Goal: Information Seeking & Learning: Learn about a topic

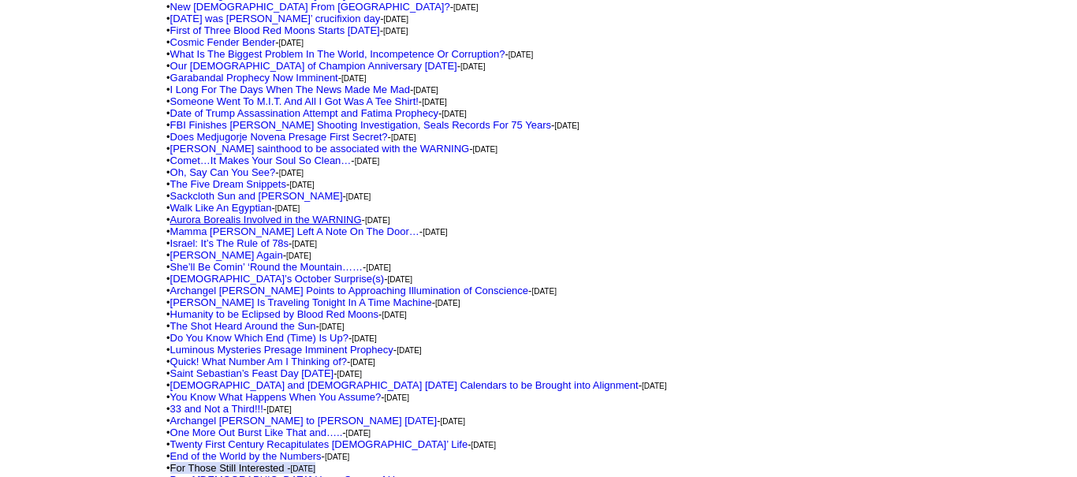
scroll to position [552, 0]
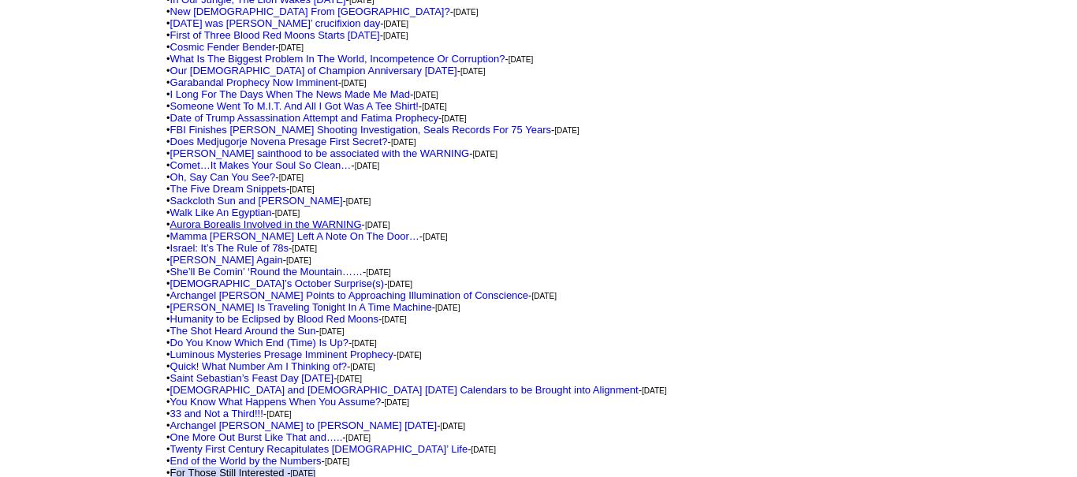
click at [232, 218] on link "Aurora Borealis Involved in the WARNING" at bounding box center [266, 224] width 192 height 12
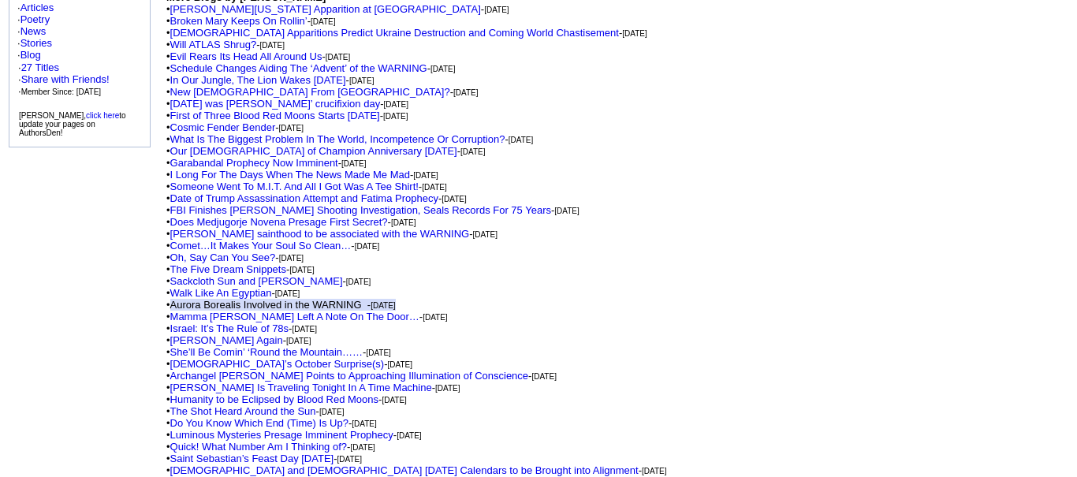
scroll to position [379, 0]
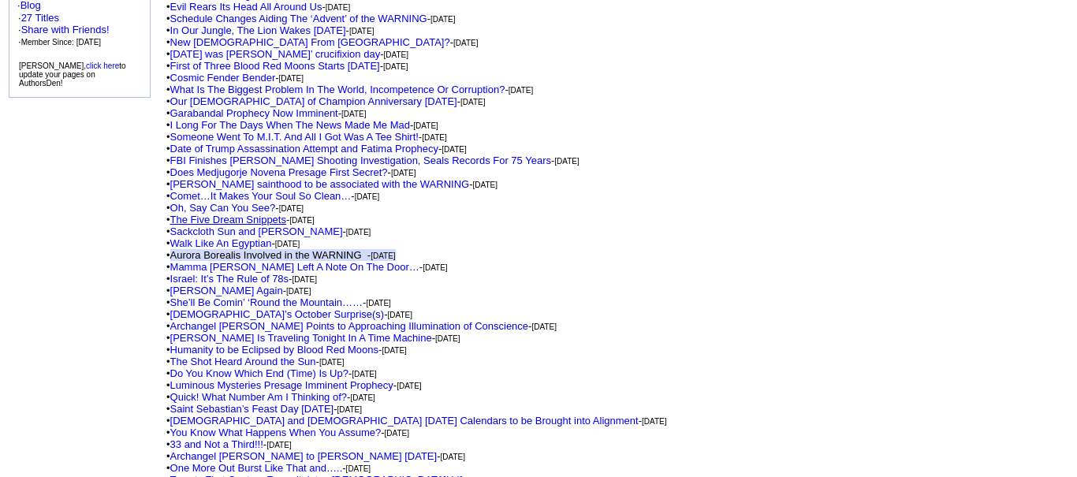
click at [208, 214] on link "The Five Dream Snippets" at bounding box center [228, 220] width 116 height 12
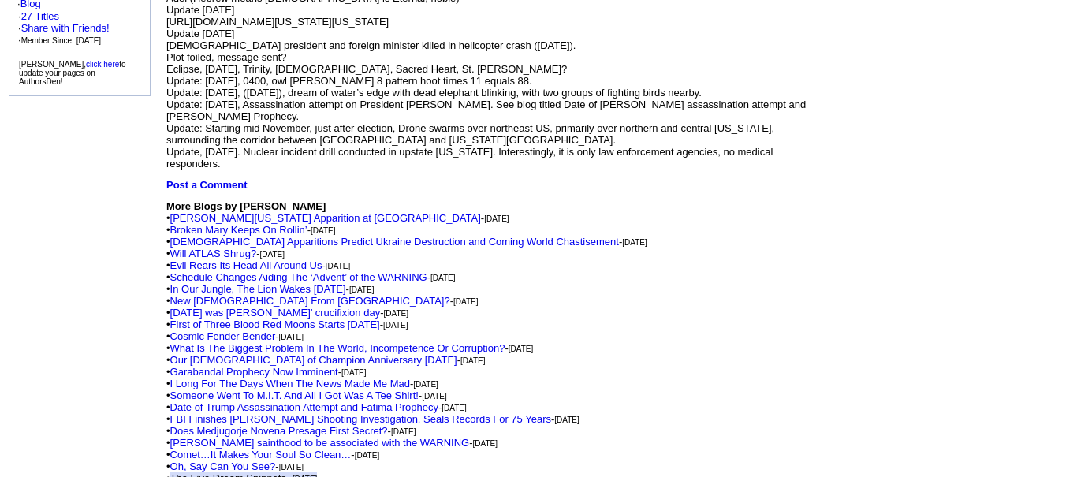
scroll to position [384, 0]
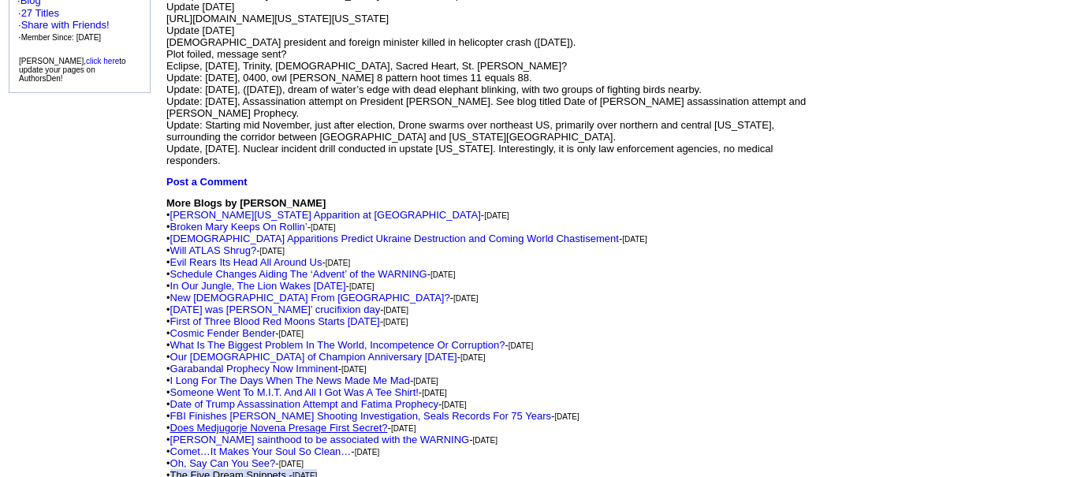
click at [261, 422] on link "Does Medjugorje Novena Presage First Secret?" at bounding box center [279, 428] width 218 height 12
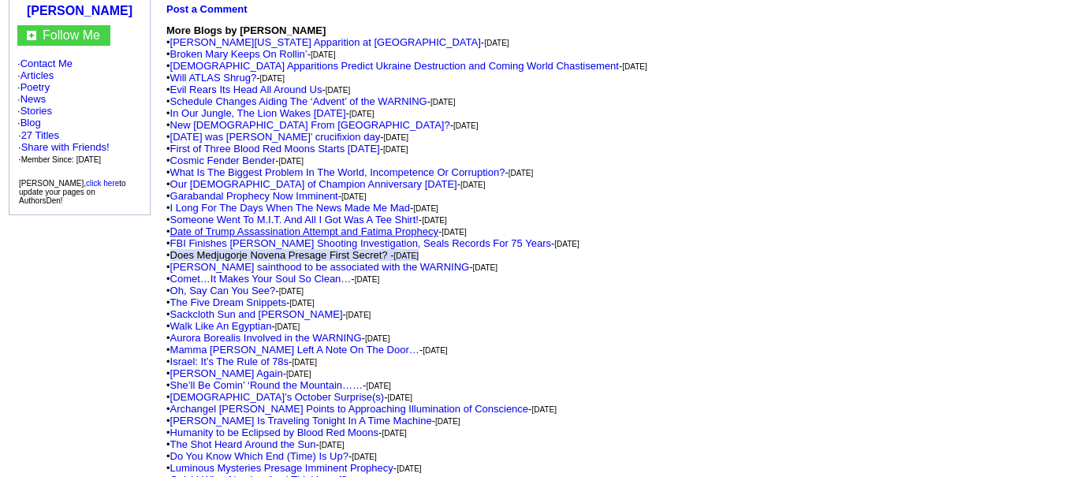
scroll to position [256, 0]
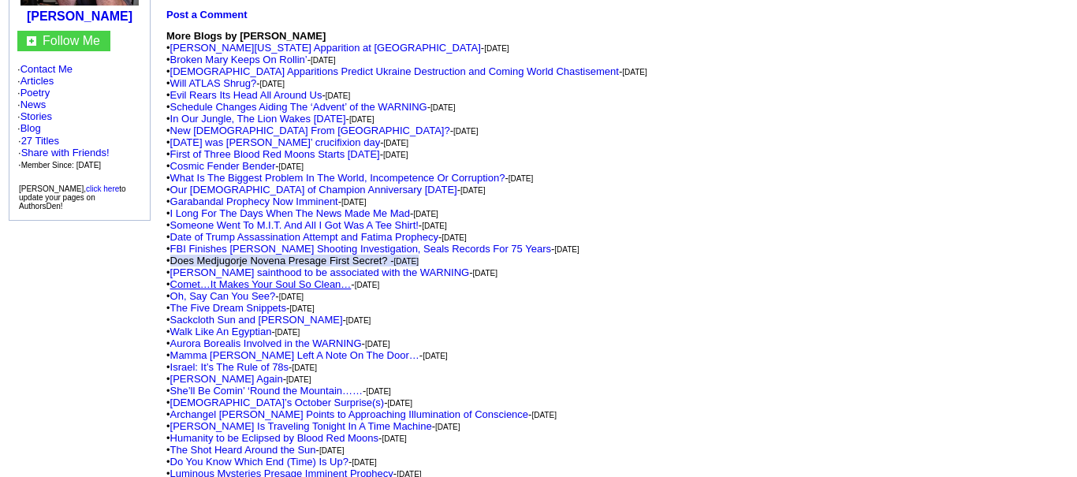
click at [239, 278] on link "Comet…It Makes Your Soul So Clean…" at bounding box center [260, 284] width 181 height 12
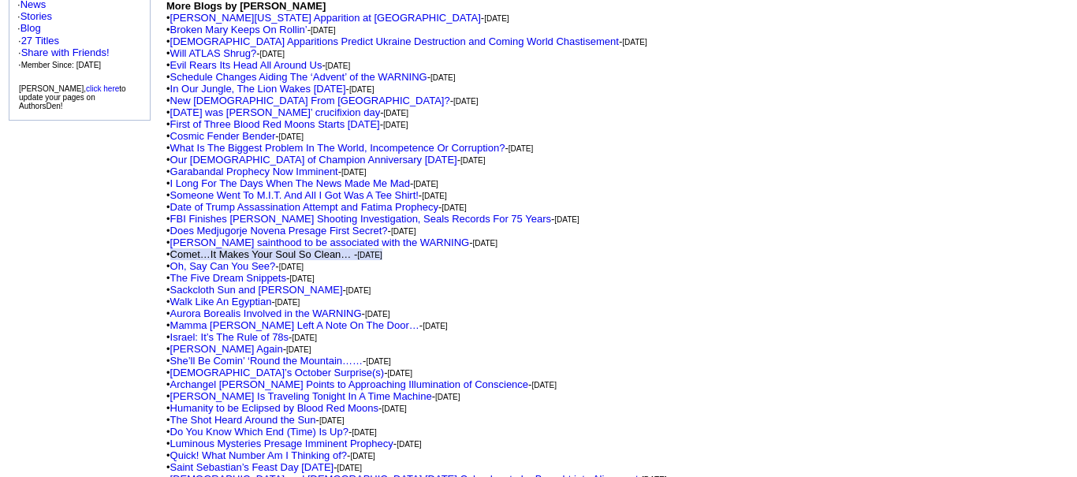
scroll to position [391, 0]
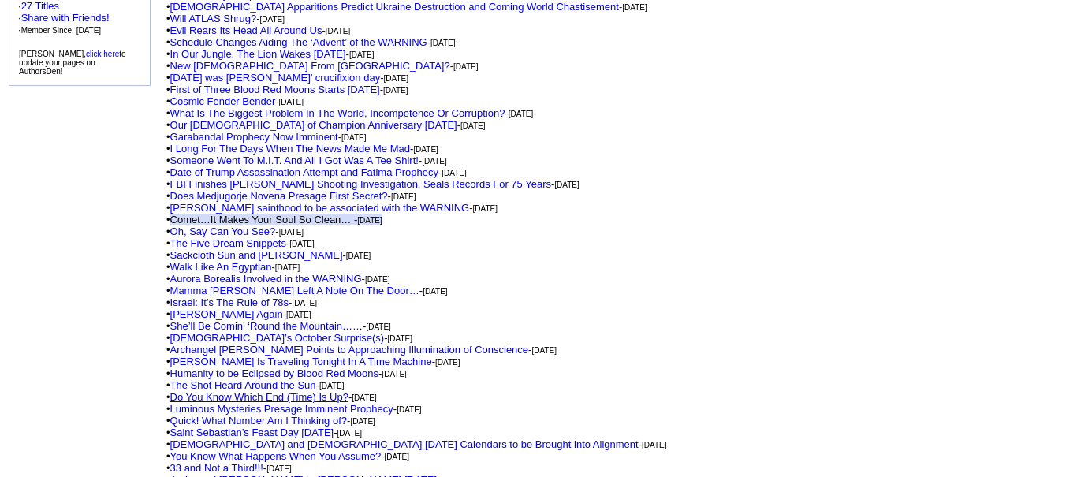
click at [252, 391] on link "Do You Know Which End (Time) Is Up?" at bounding box center [259, 397] width 178 height 12
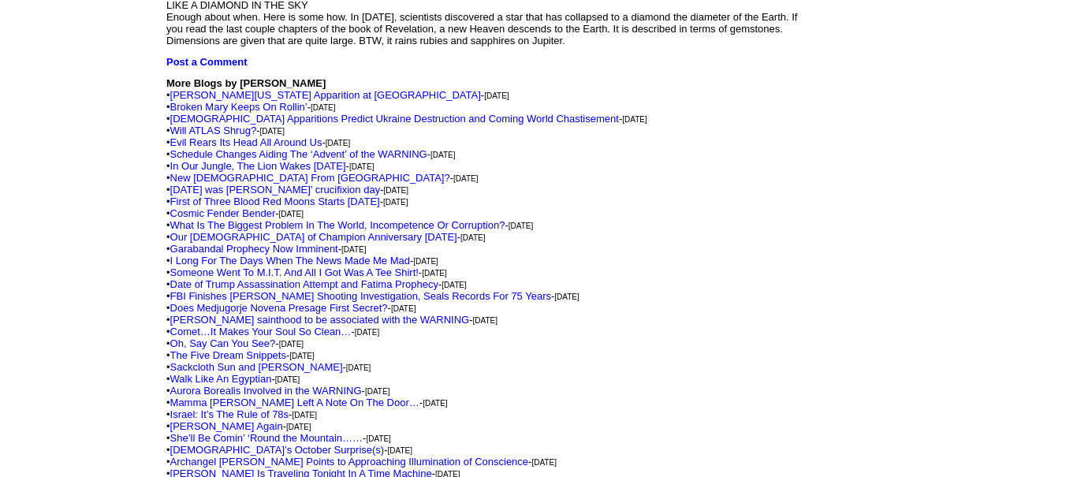
scroll to position [623, 0]
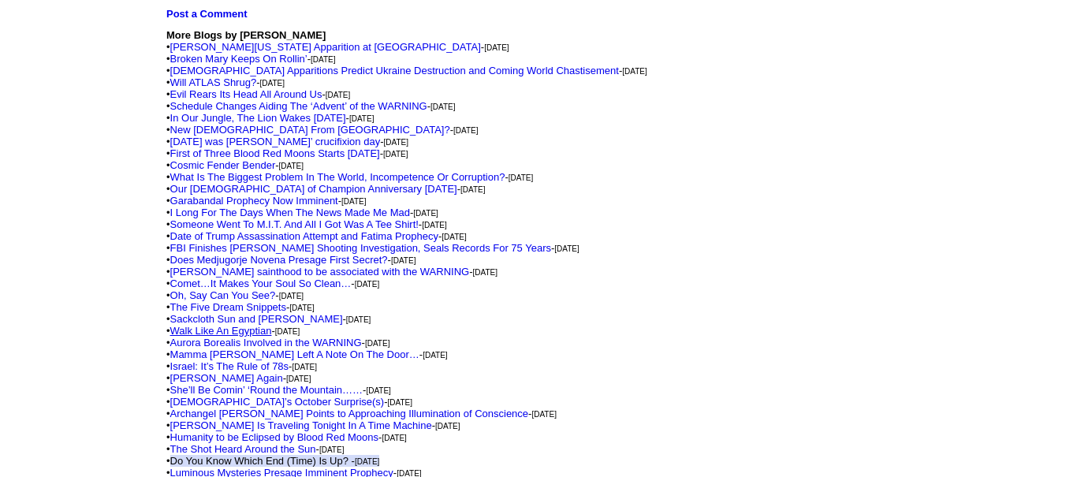
click at [244, 325] on link "Walk Like An Egyptian" at bounding box center [221, 331] width 102 height 12
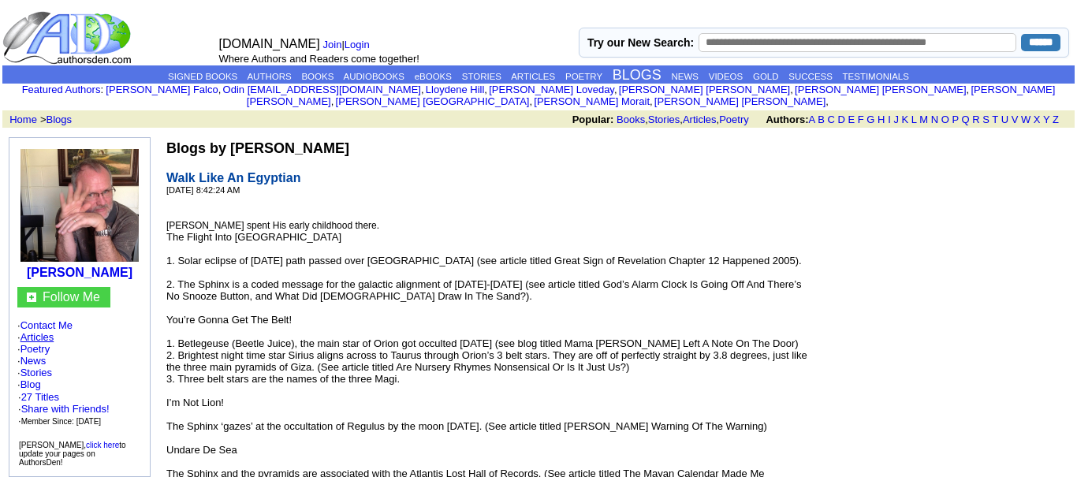
click at [50, 331] on link "Articles" at bounding box center [37, 337] width 34 height 12
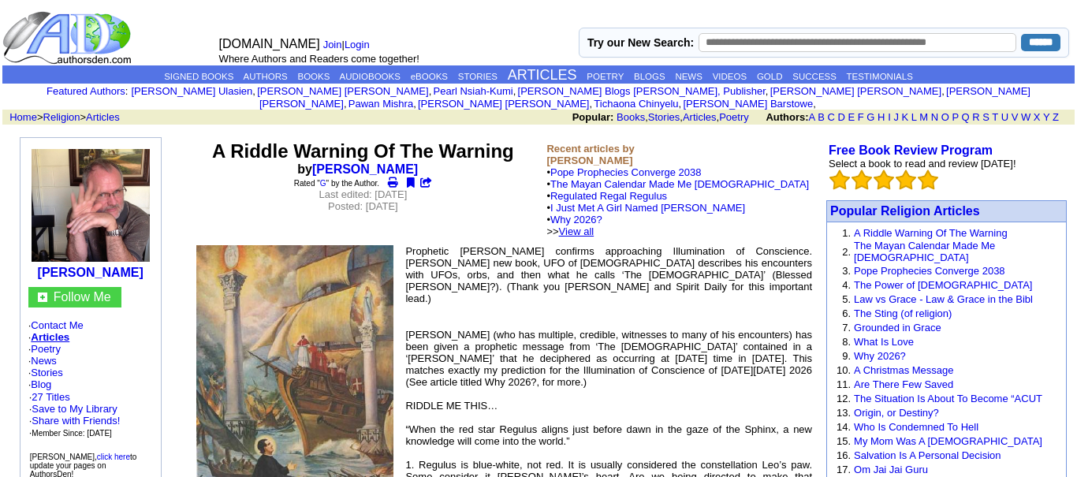
click at [594, 225] on link "View all" at bounding box center [576, 231] width 35 height 12
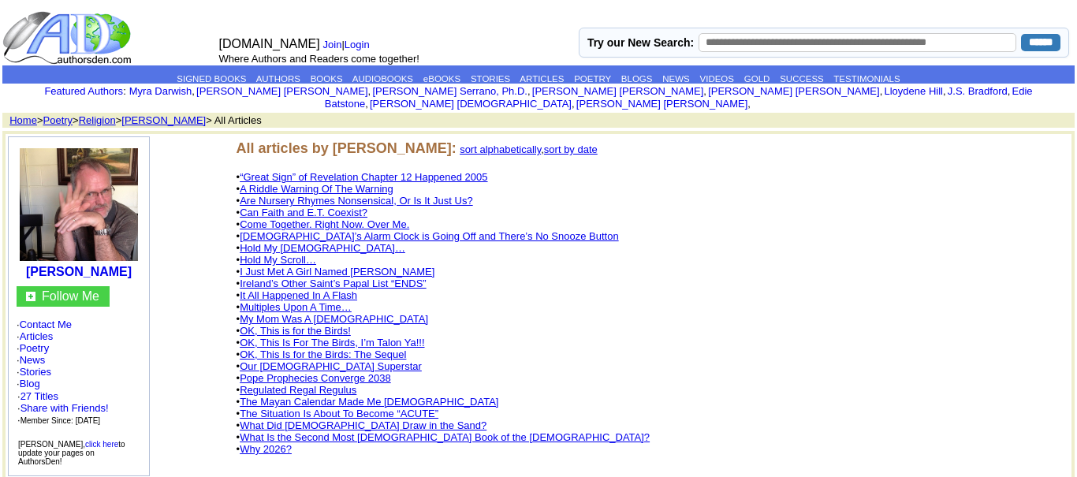
click at [312, 419] on link "What Did [DEMOGRAPHIC_DATA] Draw in the Sand?" at bounding box center [363, 425] width 247 height 12
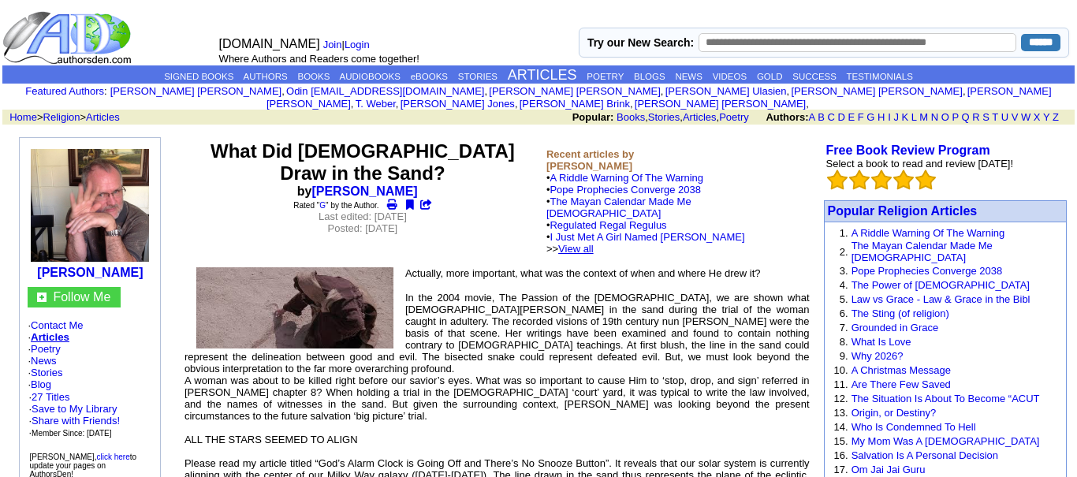
click at [593, 243] on link "View all" at bounding box center [575, 249] width 35 height 12
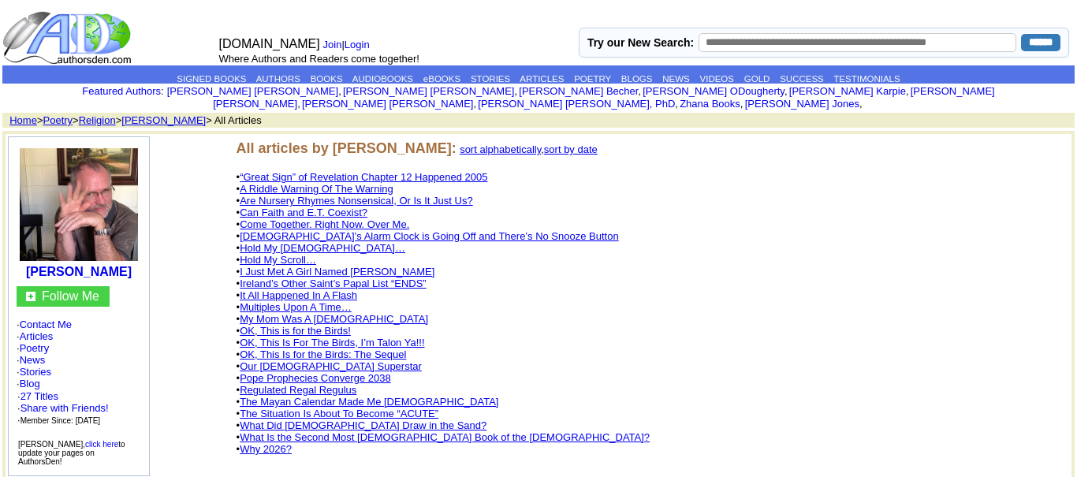
click at [544, 143] on link "sort by date" at bounding box center [571, 149] width 54 height 12
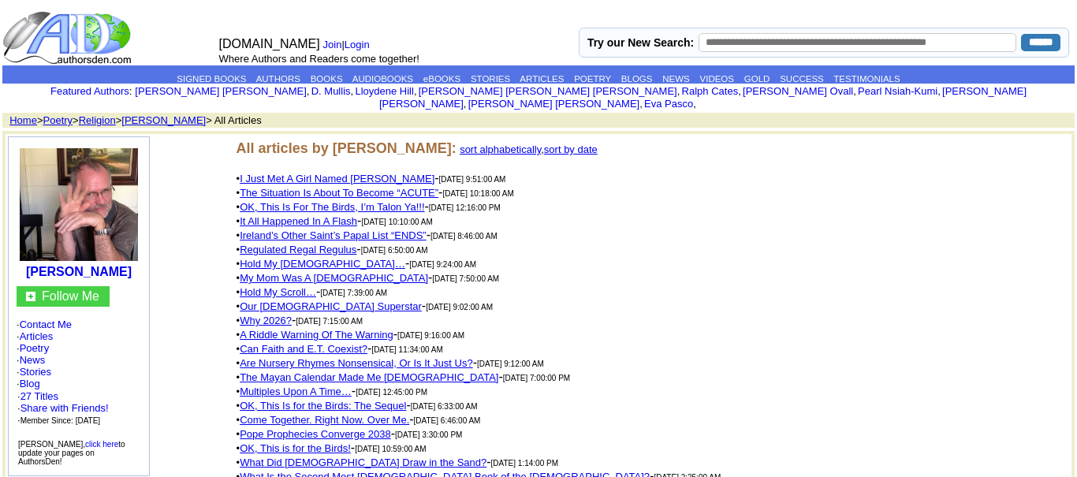
click at [418, 201] on link "OK, This Is For The Birds, I’m Talon Ya!!!" at bounding box center [332, 207] width 184 height 12
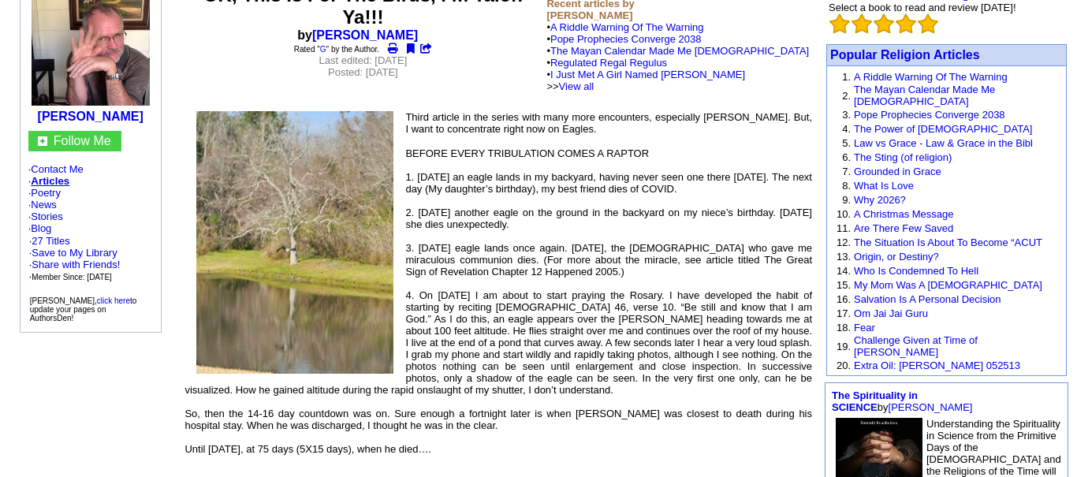
scroll to position [117, 0]
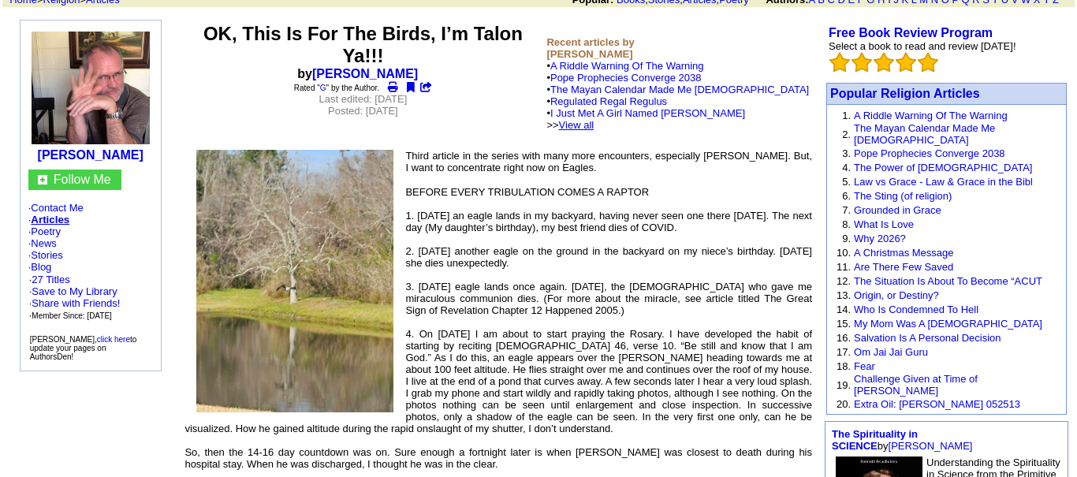
click at [594, 119] on link "View all" at bounding box center [576, 125] width 35 height 12
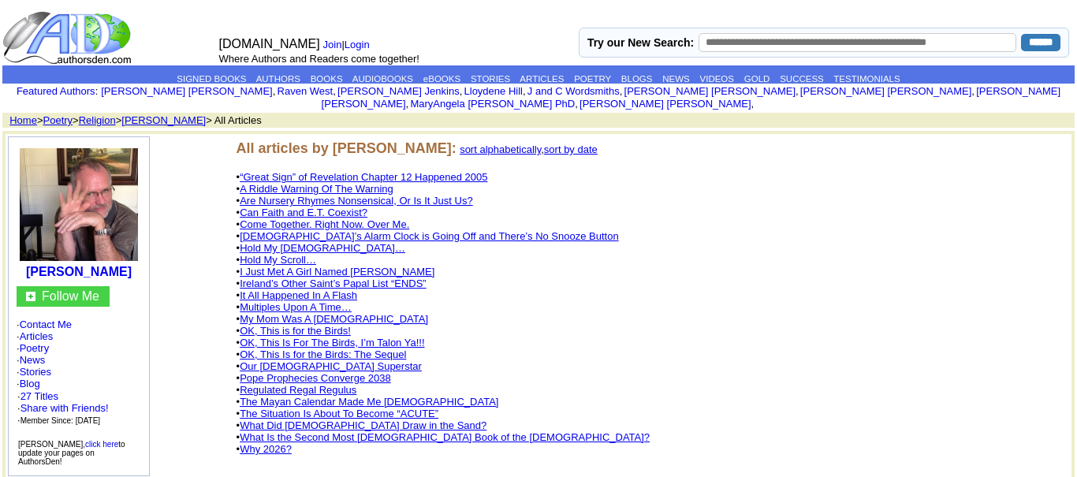
click at [554, 143] on link "sort by date" at bounding box center [571, 149] width 54 height 12
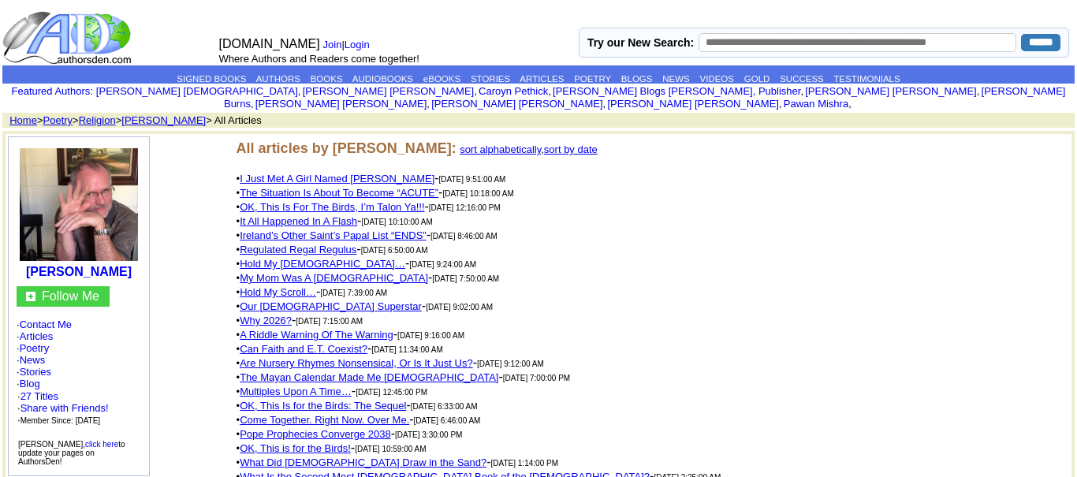
click at [312, 300] on link "Our [DEMOGRAPHIC_DATA] Superstar" at bounding box center [331, 306] width 182 height 12
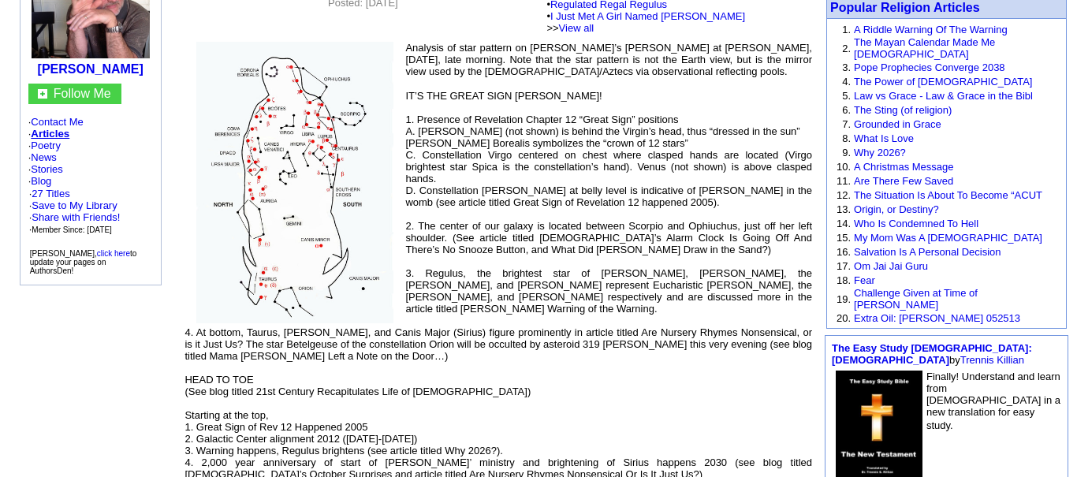
scroll to position [179, 0]
